Goal: Transaction & Acquisition: Purchase product/service

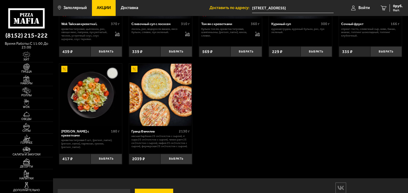
scroll to position [200, 0]
click at [28, 79] on img at bounding box center [26, 78] width 16 height 7
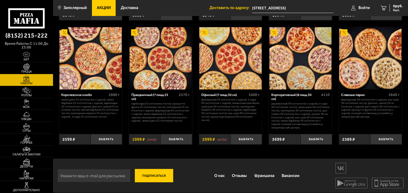
scroll to position [352, 0]
click at [361, 8] on span "Войти" at bounding box center [363, 8] width 11 height 4
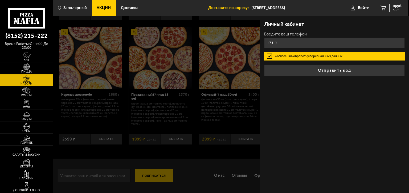
drag, startPoint x: 293, startPoint y: 39, endPoint x: 292, endPoint y: 42, distance: 2.9
click at [293, 39] on input "+7 ( ) - -" at bounding box center [334, 43] width 141 height 10
click at [308, 43] on input "+7 ( ) - -" at bounding box center [334, 43] width 141 height 10
type input "+7 ( ) - -"
click at [315, 55] on form "Введите ваш телефон Согласен на обработку персональных данных Отправить код" at bounding box center [334, 54] width 141 height 44
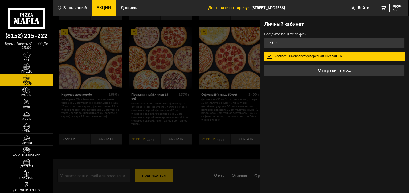
click at [314, 41] on input "+7 ( ) - -" at bounding box center [334, 43] width 141 height 10
click at [313, 43] on input "+7 ( ) - -" at bounding box center [334, 43] width 141 height 10
type input "[PHONE_NUMBER]"
click at [264, 64] on button "Отправить код" at bounding box center [334, 70] width 141 height 12
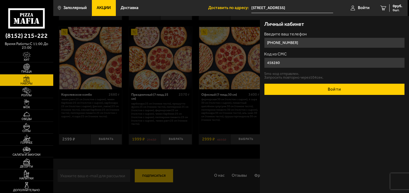
type input "458280"
click at [321, 85] on button "Войти" at bounding box center [334, 89] width 141 height 12
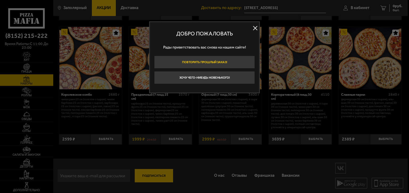
click at [215, 63] on button "Повторить прошлый заказ!" at bounding box center [204, 62] width 101 height 13
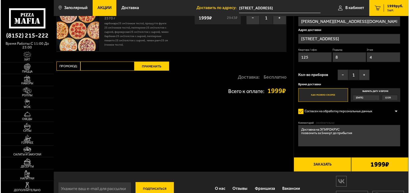
scroll to position [49, 0]
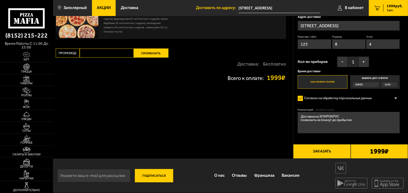
click at [323, 149] on button "Заказать" at bounding box center [321, 151] width 57 height 14
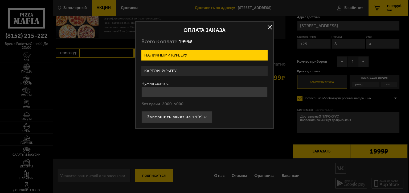
click at [171, 71] on label "Картой курьеру" at bounding box center [205, 71] width 126 height 10
click at [0, 0] on input "Картой курьеру" at bounding box center [0, 0] width 0 height 0
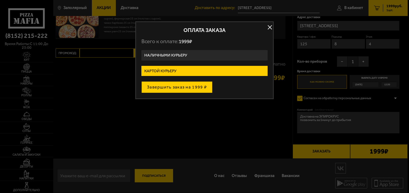
click at [176, 86] on button "Завершить заказ на 1999 ₽" at bounding box center [177, 87] width 71 height 12
